Goal: Information Seeking & Learning: Check status

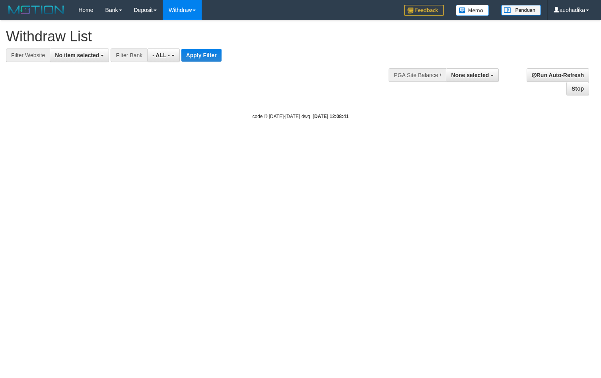
select select
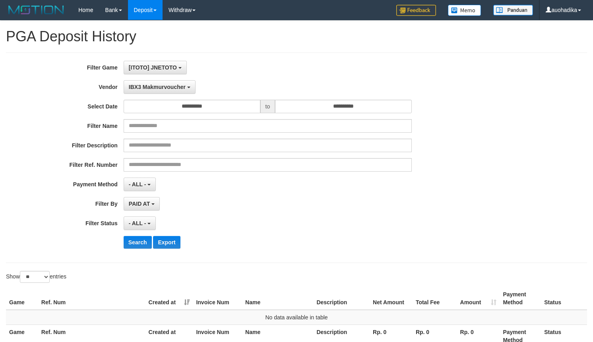
select select "**********"
select select "**"
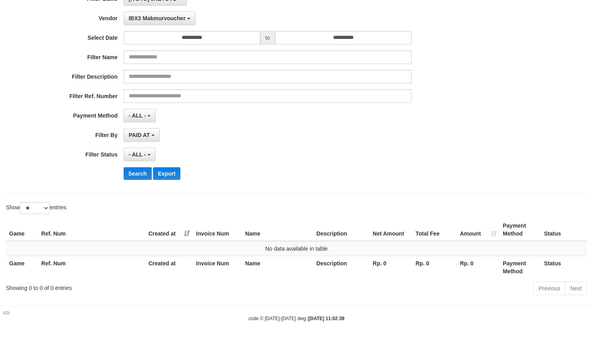
scroll to position [7, 0]
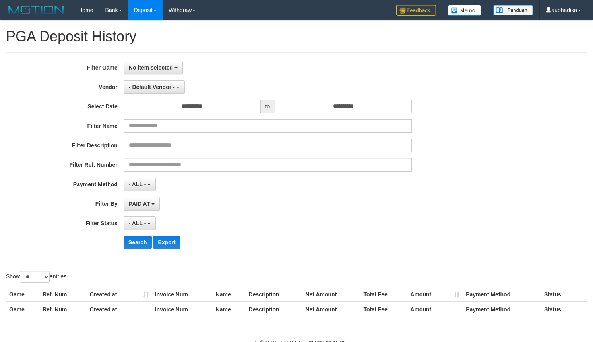
select select
select select "**"
click at [132, 75] on div "**********" at bounding box center [247, 158] width 494 height 194
click at [151, 70] on span "No item selected" at bounding box center [151, 67] width 44 height 6
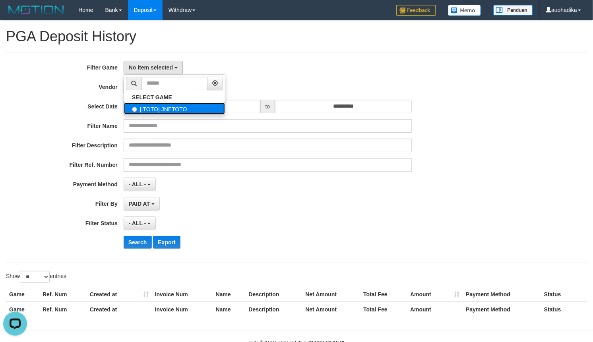
click at [144, 107] on label "[ITOTO] JNETOTO" at bounding box center [174, 109] width 101 height 12
select select "***"
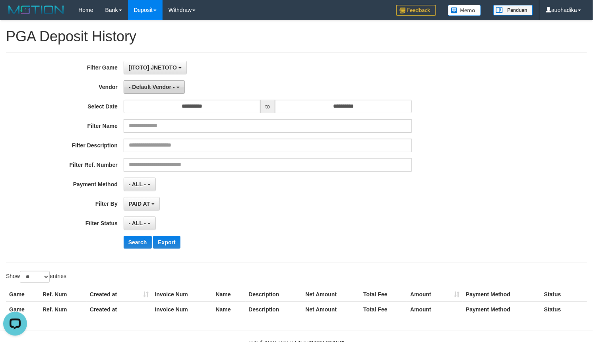
click at [150, 87] on span "- Default Vendor -" at bounding box center [152, 87] width 46 height 6
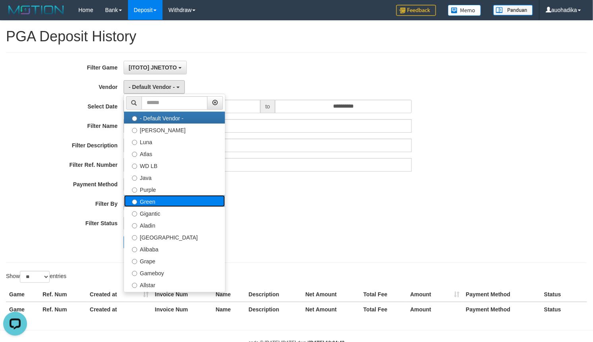
click at [151, 199] on label "Green" at bounding box center [174, 201] width 101 height 12
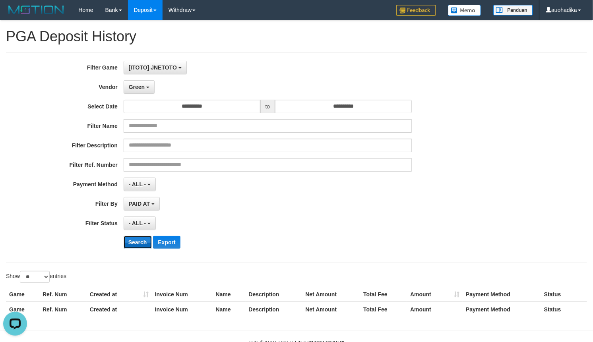
click at [134, 237] on button "Search" at bounding box center [138, 242] width 28 height 13
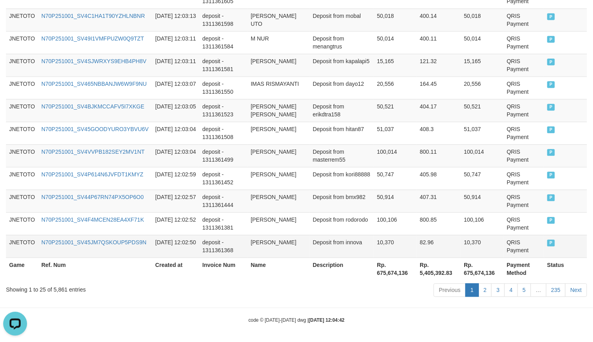
scroll to position [624, 0]
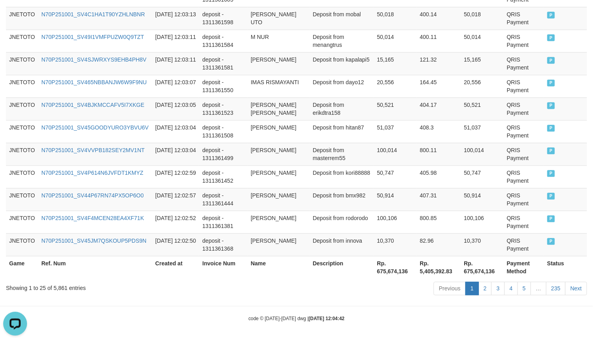
click at [62, 291] on div "Showing 1 to 25 of 5,861 entries" at bounding box center [123, 286] width 235 height 11
copy div "5,861"
click at [397, 271] on th "Rp. 675,674,136" at bounding box center [395, 267] width 43 height 23
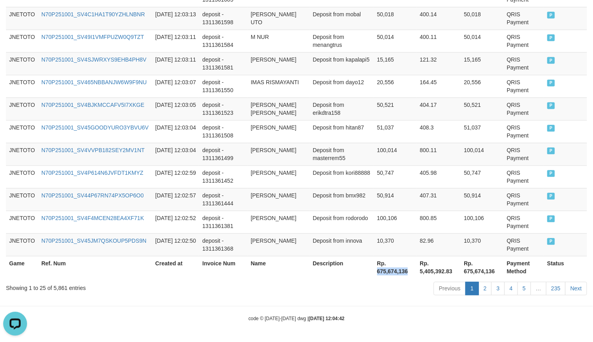
click at [397, 271] on th "Rp. 675,674,136" at bounding box center [395, 267] width 43 height 23
copy th "675,674,136"
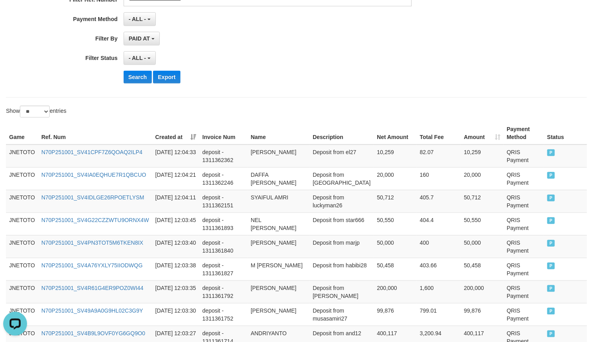
scroll to position [0, 0]
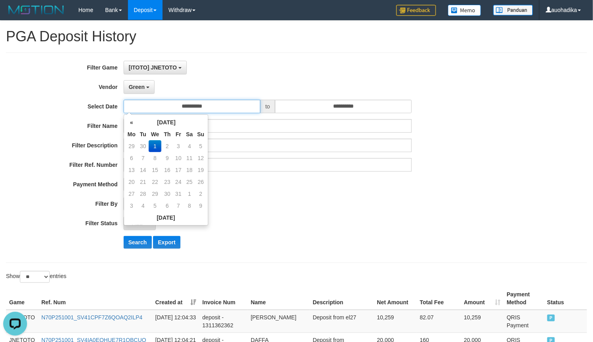
click at [144, 102] on input "**********" at bounding box center [192, 107] width 137 height 14
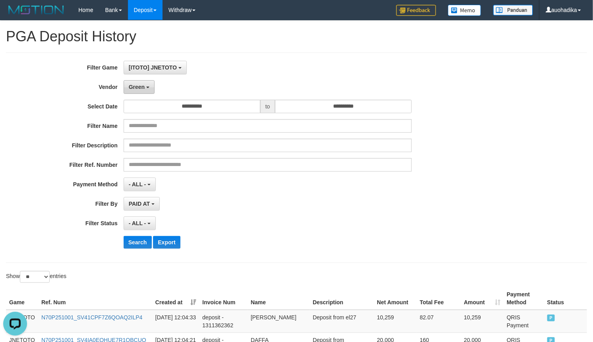
click at [144, 89] on span "Green" at bounding box center [137, 87] width 16 height 6
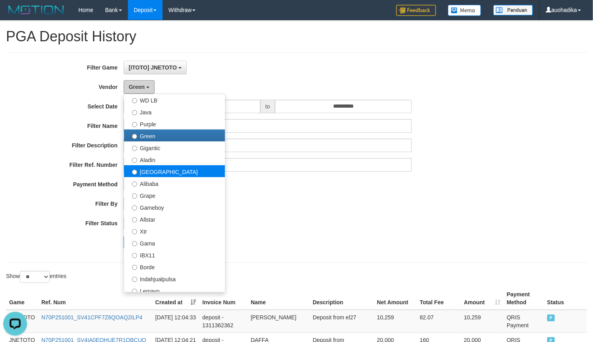
scroll to position [66, 0]
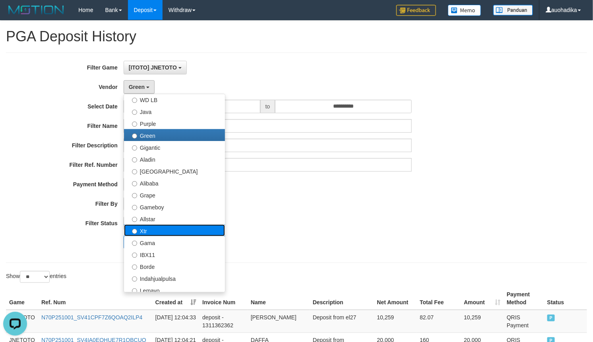
click at [165, 229] on label "Xtr" at bounding box center [174, 231] width 101 height 12
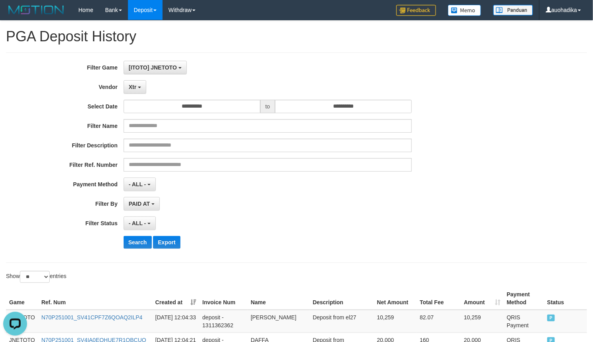
click at [165, 229] on div "- ALL - SELECT ALL - ALL - SELECT STATUS PENDING/UNPAID PAID CANCELED EXPIRED" at bounding box center [268, 224] width 288 height 14
click at [146, 243] on button "Search" at bounding box center [138, 242] width 28 height 13
click at [147, 241] on button "Search" at bounding box center [138, 242] width 28 height 13
click at [147, 240] on button "Search" at bounding box center [138, 242] width 28 height 13
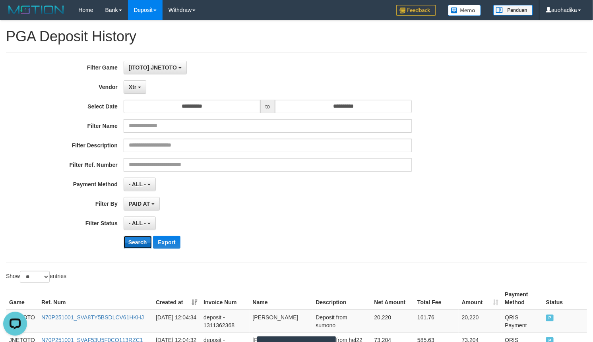
click at [147, 240] on button "Search" at bounding box center [138, 242] width 28 height 13
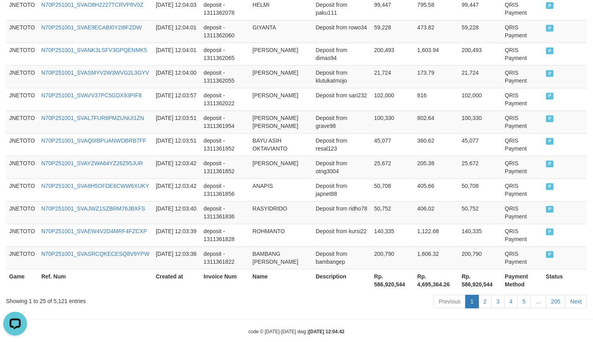
scroll to position [624, 0]
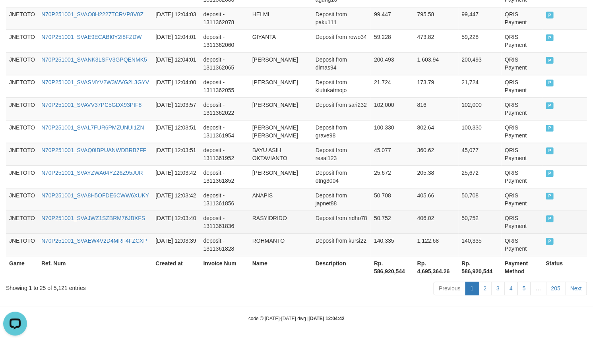
click at [310, 231] on td "RASYIDRIDO" at bounding box center [280, 222] width 63 height 23
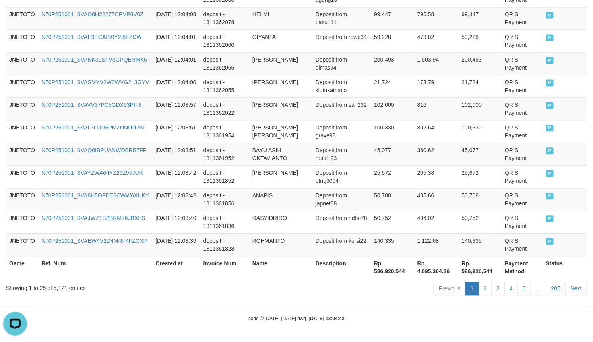
click at [56, 290] on div "Showing 1 to 25 of 5,121 entries" at bounding box center [123, 286] width 235 height 11
copy div "5,121"
click at [391, 291] on div "Previous 1 2 3 4 5 … 205 Next" at bounding box center [420, 289] width 334 height 17
click at [394, 270] on th "Rp. 586,920,544" at bounding box center [392, 267] width 43 height 23
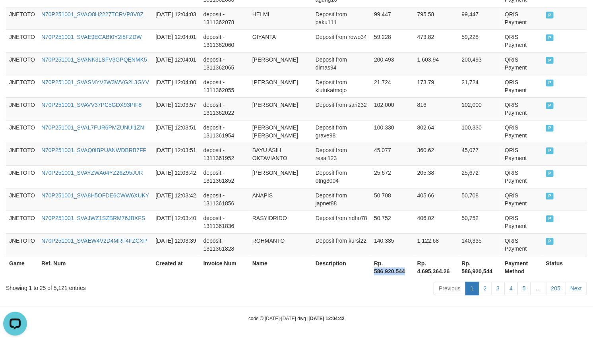
click at [394, 270] on th "Rp. 586,920,544" at bounding box center [392, 267] width 43 height 23
copy th "586,920,544"
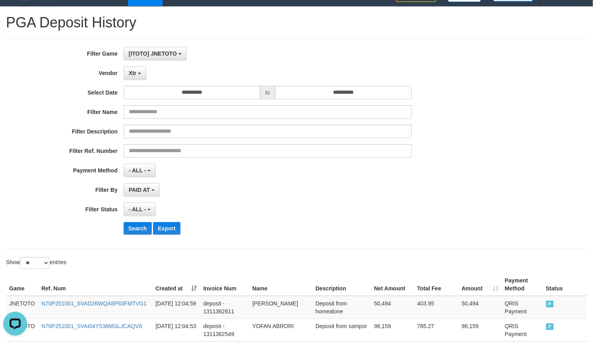
scroll to position [0, 0]
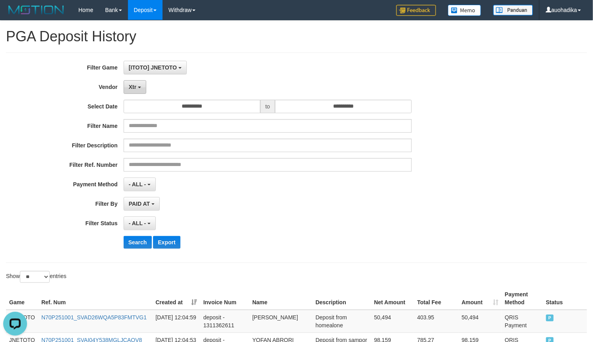
click at [137, 84] on button "Xtr" at bounding box center [135, 87] width 23 height 14
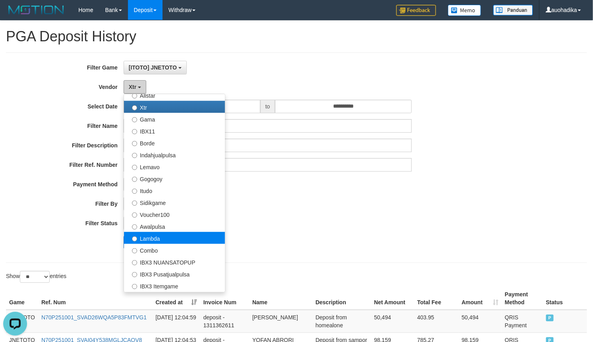
scroll to position [199, 0]
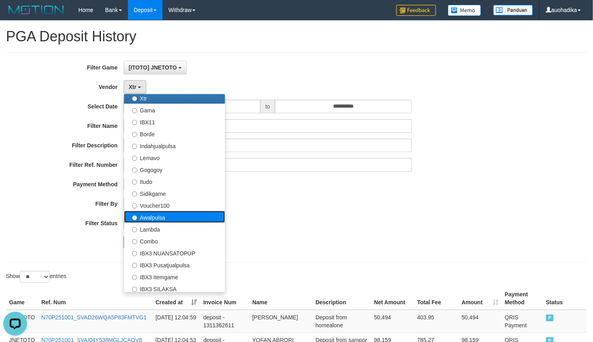
click at [150, 219] on label "Awalpulsa" at bounding box center [174, 217] width 101 height 12
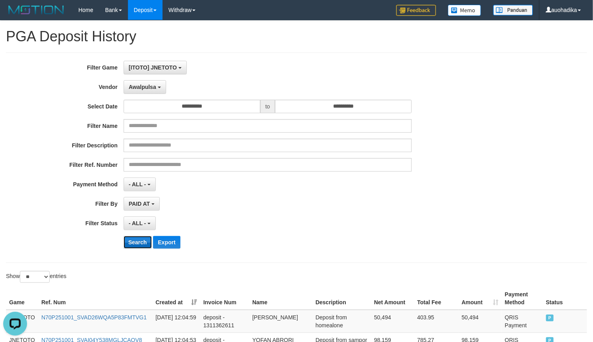
click at [143, 240] on button "Search" at bounding box center [138, 242] width 28 height 13
click at [143, 238] on button "Search" at bounding box center [138, 242] width 28 height 13
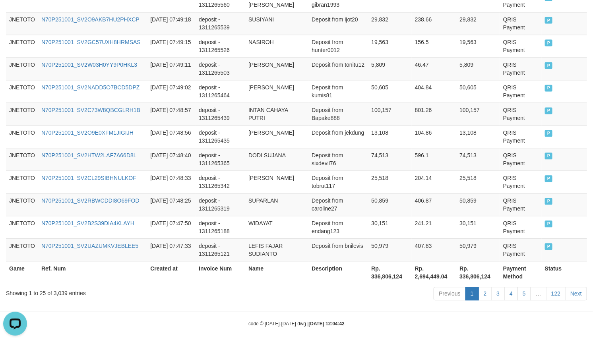
scroll to position [624, 0]
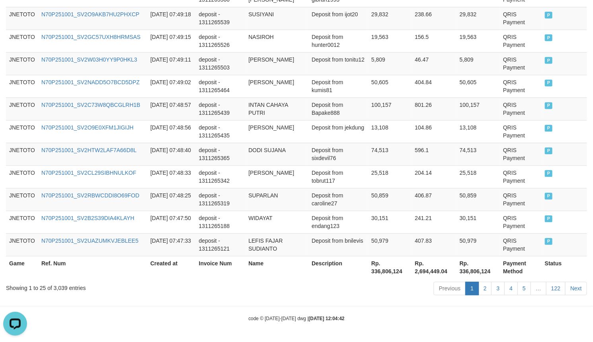
click at [56, 282] on div "Showing 1 to 25 of 3,039 entries" at bounding box center [123, 286] width 235 height 11
click at [52, 291] on div "Showing 1 to 25 of 3,039 entries" at bounding box center [123, 286] width 235 height 11
click at [55, 288] on div "Showing 1 to 25 of 3,039 entries" at bounding box center [123, 286] width 235 height 11
click at [59, 286] on div "Showing 1 to 25 of 3,039 entries" at bounding box center [123, 286] width 235 height 11
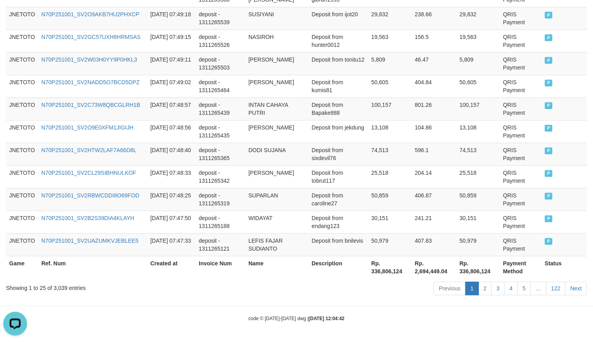
click at [59, 286] on div "Showing 1 to 25 of 3,039 entries" at bounding box center [123, 286] width 235 height 11
click at [60, 284] on div "Showing 1 to 25 of 3,039 entries" at bounding box center [123, 286] width 235 height 11
click at [60, 286] on div "Showing 1 to 25 of 3,039 entries" at bounding box center [123, 286] width 235 height 11
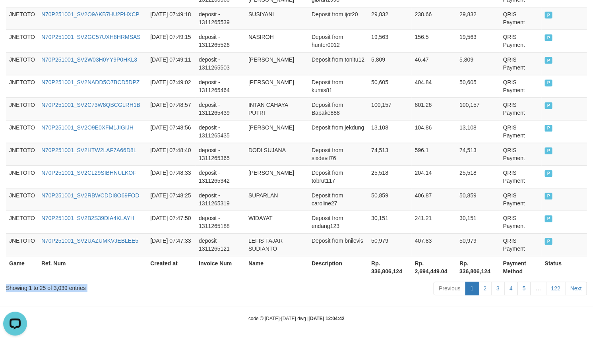
click at [60, 286] on div "Showing 1 to 25 of 3,039 entries" at bounding box center [123, 286] width 235 height 11
click at [60, 287] on div "Showing 1 to 25 of 3,039 entries" at bounding box center [123, 286] width 235 height 11
copy div "3,039"
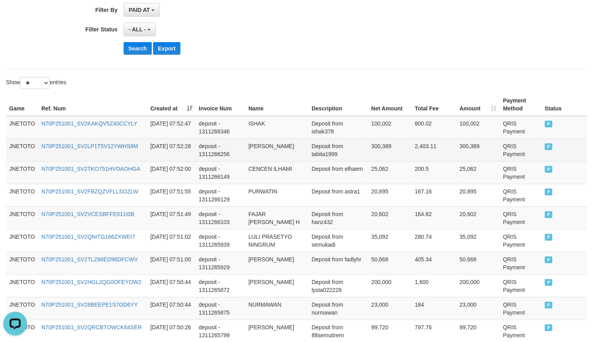
scroll to position [28, 0]
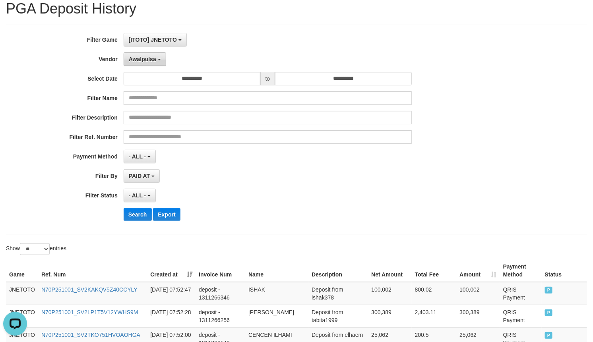
click at [140, 60] on span "Awalpulsa" at bounding box center [142, 59] width 27 height 6
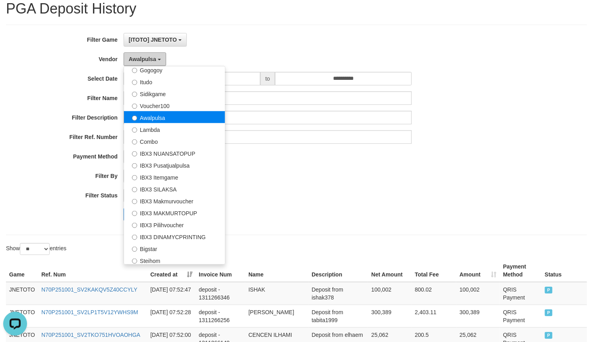
scroll to position [297, 0]
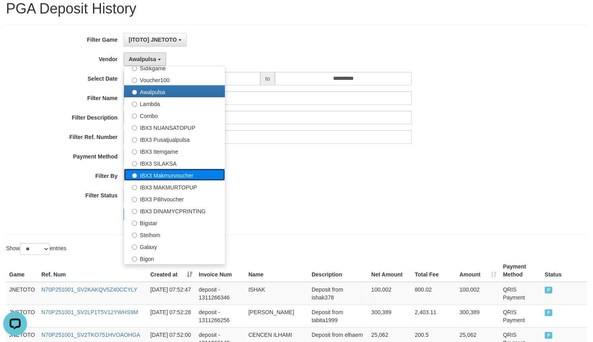
click at [183, 177] on label "IBX3 Makmurvoucher" at bounding box center [174, 175] width 101 height 12
select select "**********"
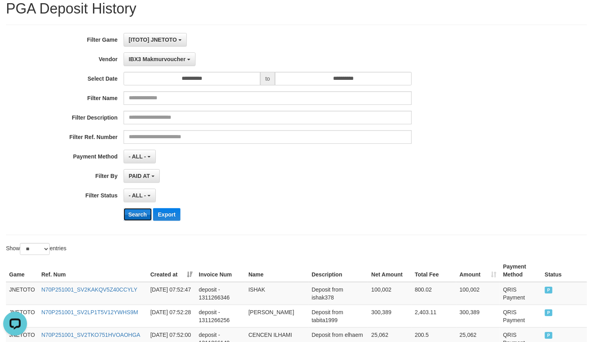
click at [145, 211] on button "Search" at bounding box center [138, 214] width 28 height 13
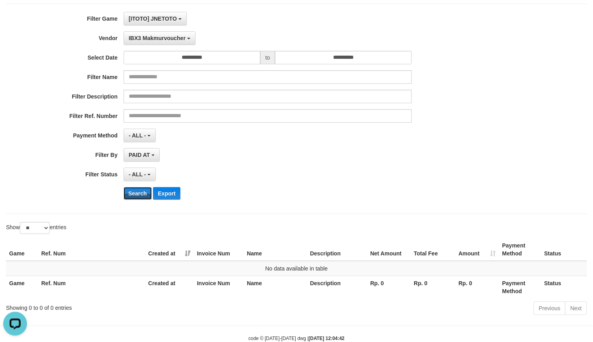
scroll to position [70, 0]
